Goal: Use online tool/utility: Utilize a website feature to perform a specific function

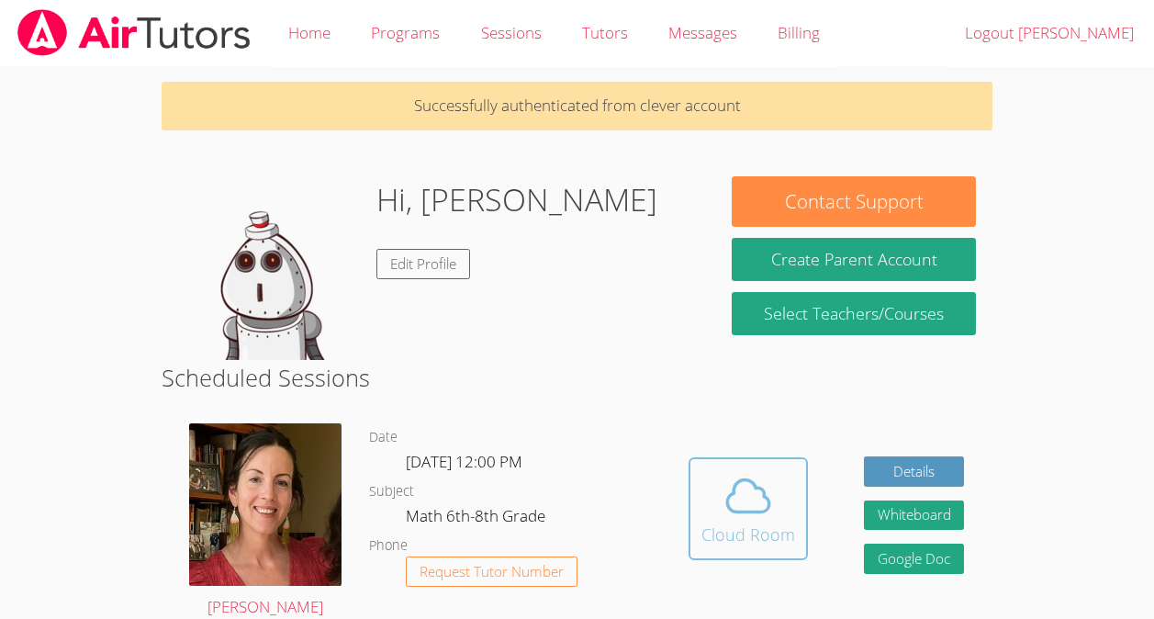
click at [737, 513] on icon at bounding box center [747, 495] width 51 height 51
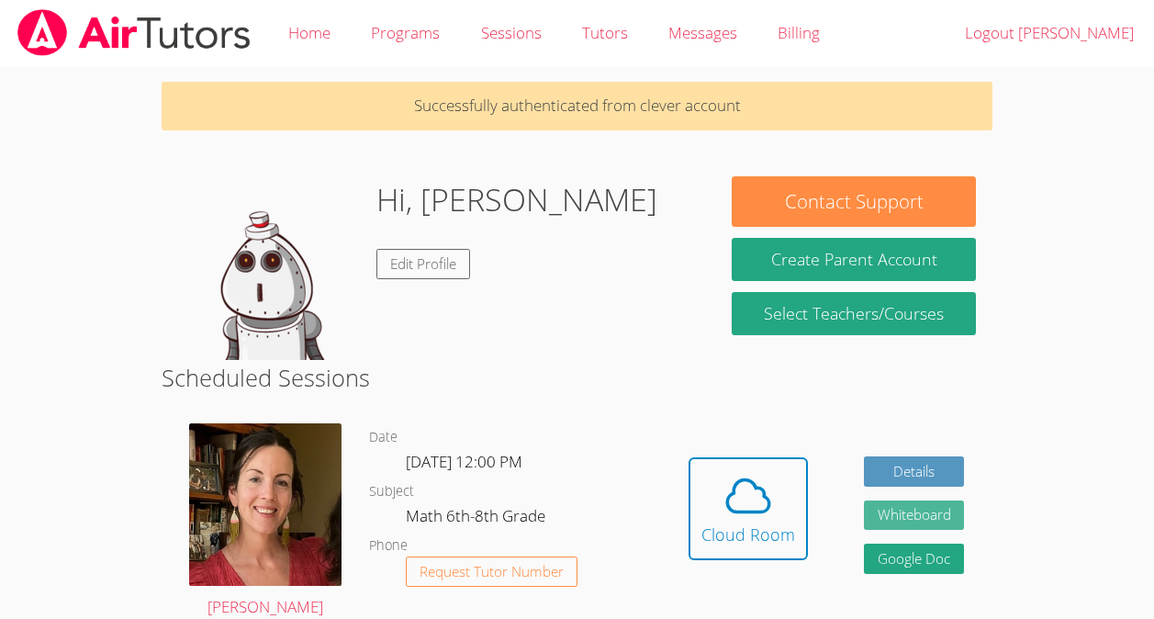
click at [923, 508] on button "Whiteboard" at bounding box center [914, 515] width 101 height 30
click at [912, 513] on button "Whiteboard" at bounding box center [914, 515] width 101 height 30
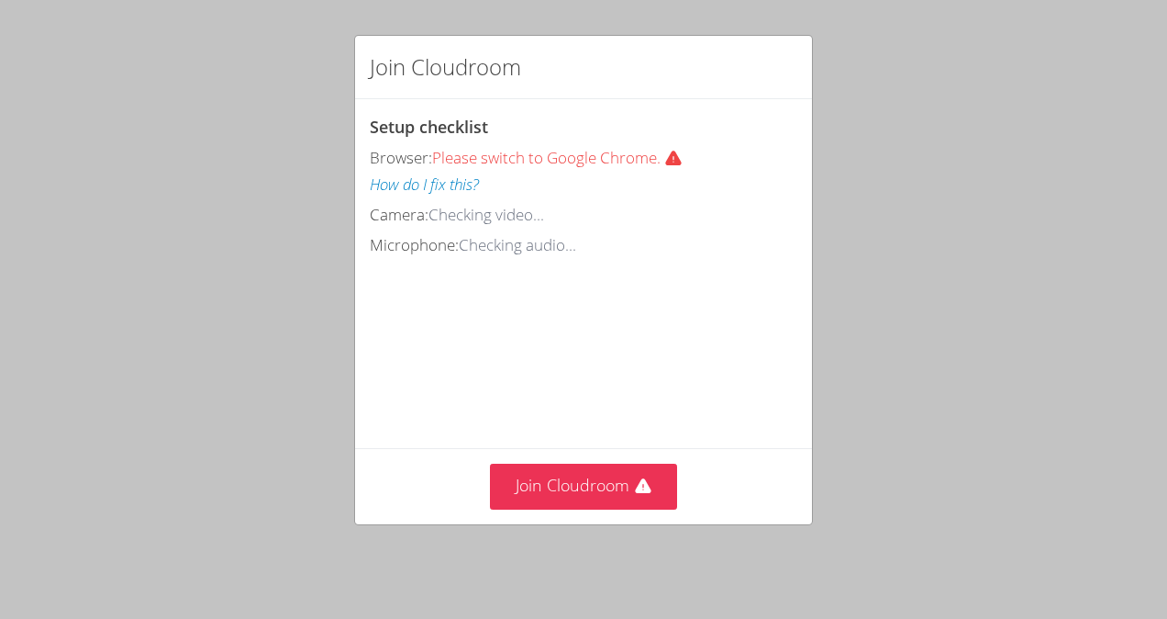
click at [641, 547] on div "Join Cloudroom Setup checklist Browser: Please switch to Google Chrome. How do …" at bounding box center [583, 309] width 1167 height 619
click at [634, 485] on icon at bounding box center [643, 486] width 18 height 18
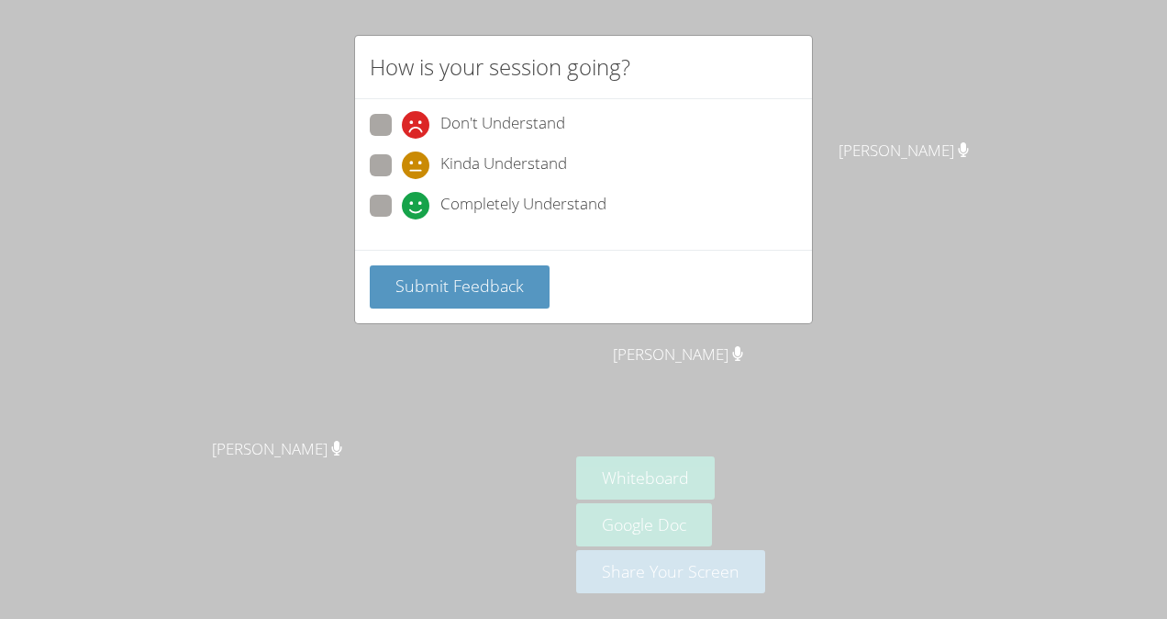
click at [402, 219] on span at bounding box center [402, 219] width 0 height 0
click at [402, 195] on input "Completely Understand" at bounding box center [410, 203] width 16 height 16
radio input "true"
click at [495, 282] on span "Submit Feedback" at bounding box center [460, 285] width 128 height 22
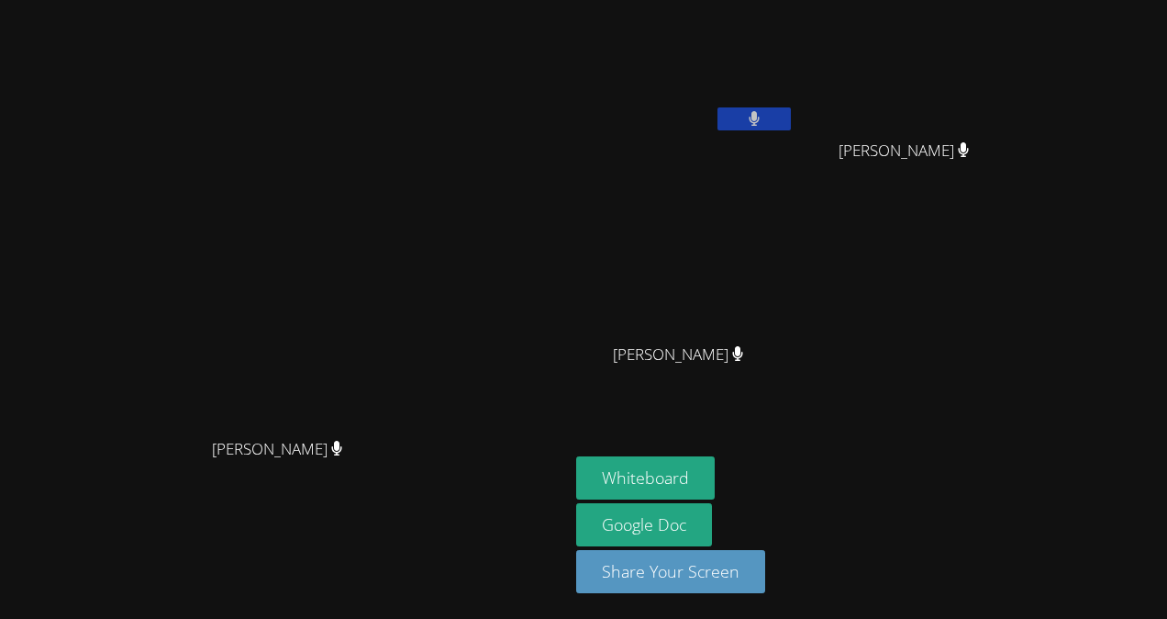
drag, startPoint x: 1031, startPoint y: 102, endPoint x: 1003, endPoint y: 130, distance: 39.6
click at [1003, 130] on div "Arismary Ortiz Marquez Arismary Ortiz Marquez" at bounding box center [911, 105] width 218 height 196
